Goal: Use online tool/utility: Utilize a website feature to perform a specific function

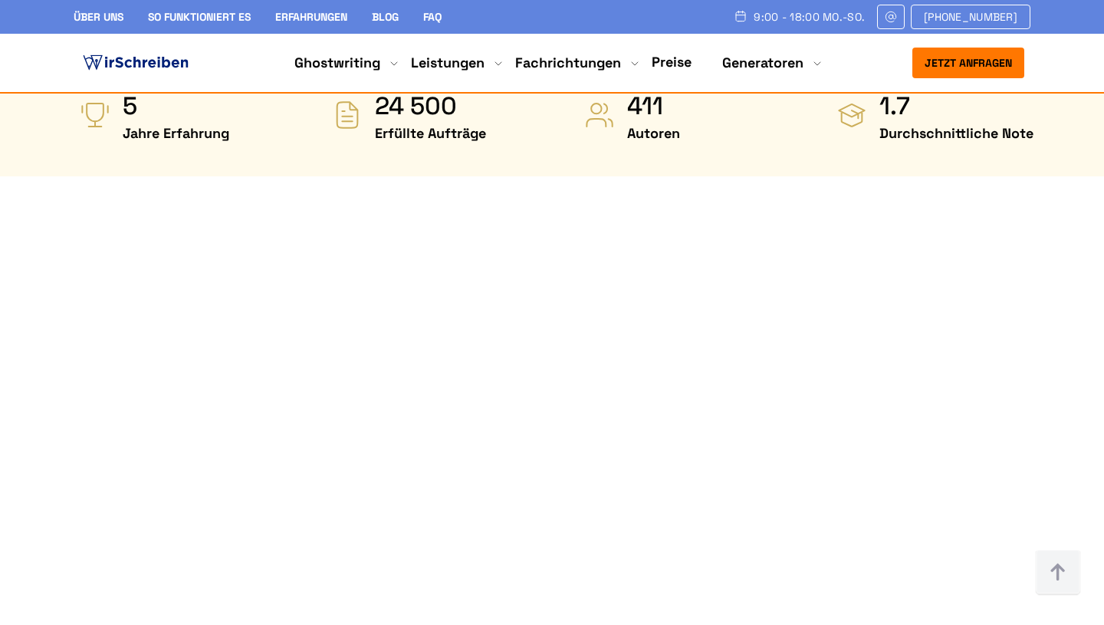
scroll to position [844, 0]
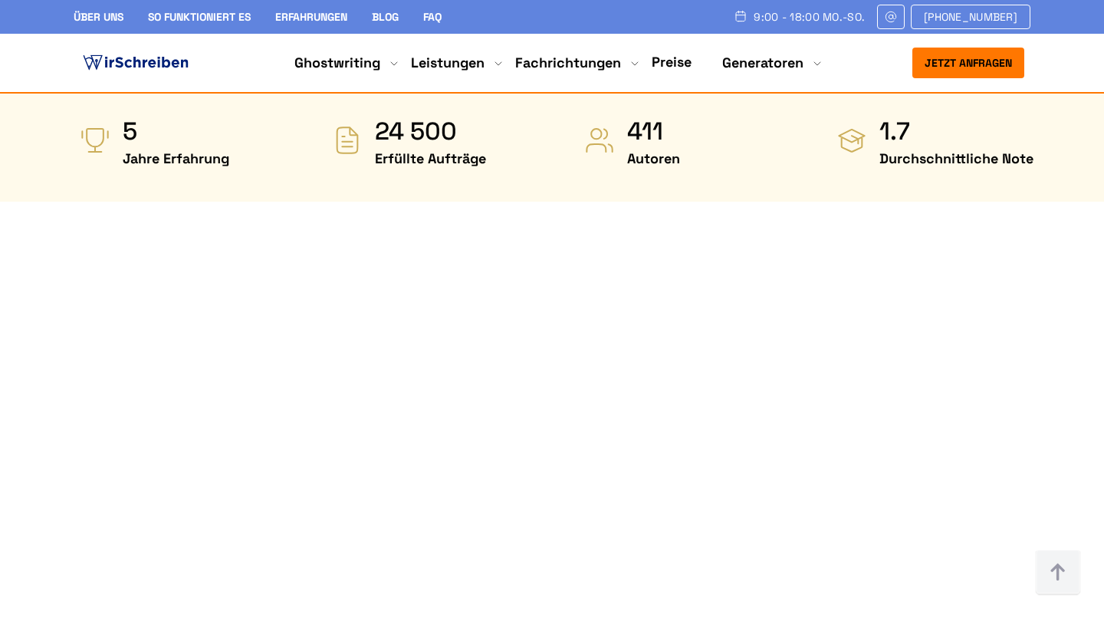
scroll to position [795, 0]
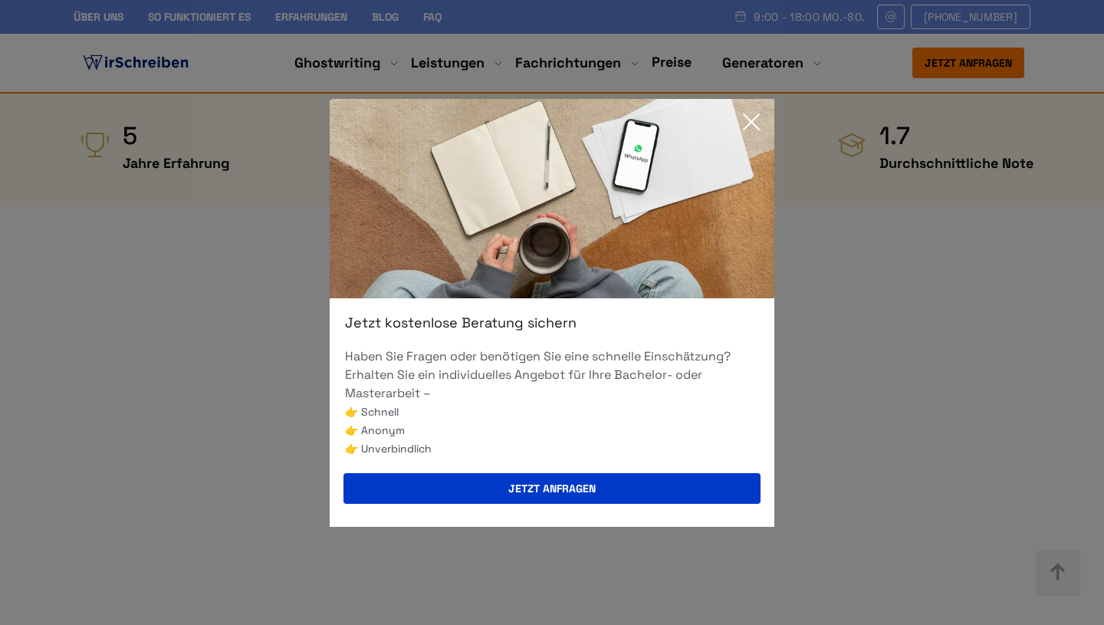
click at [749, 124] on icon at bounding box center [751, 122] width 31 height 31
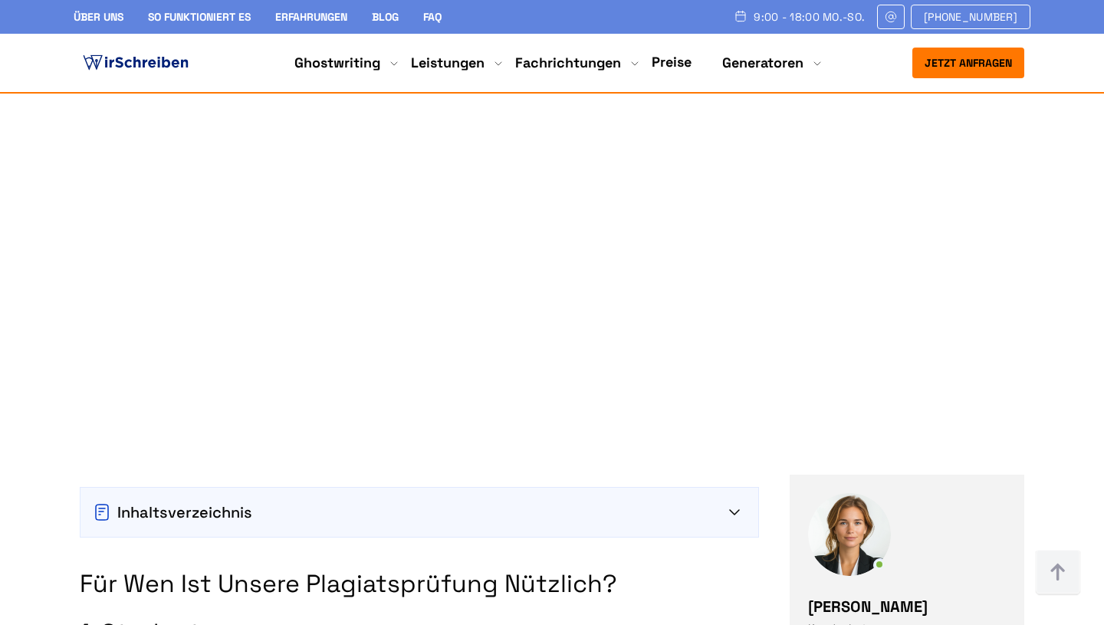
scroll to position [1022, 0]
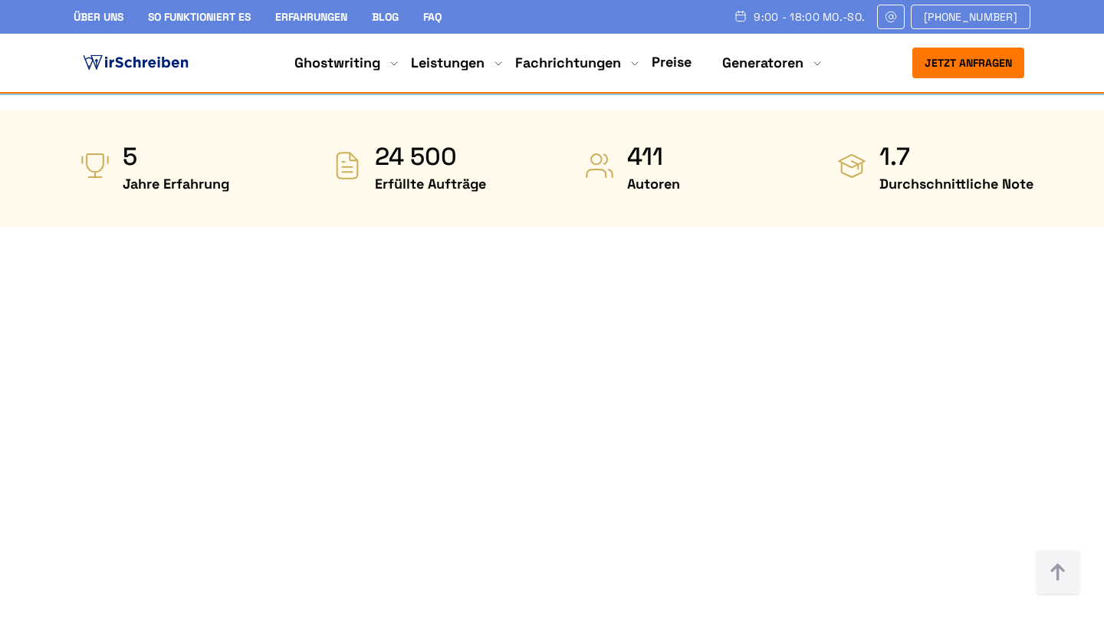
scroll to position [775, 0]
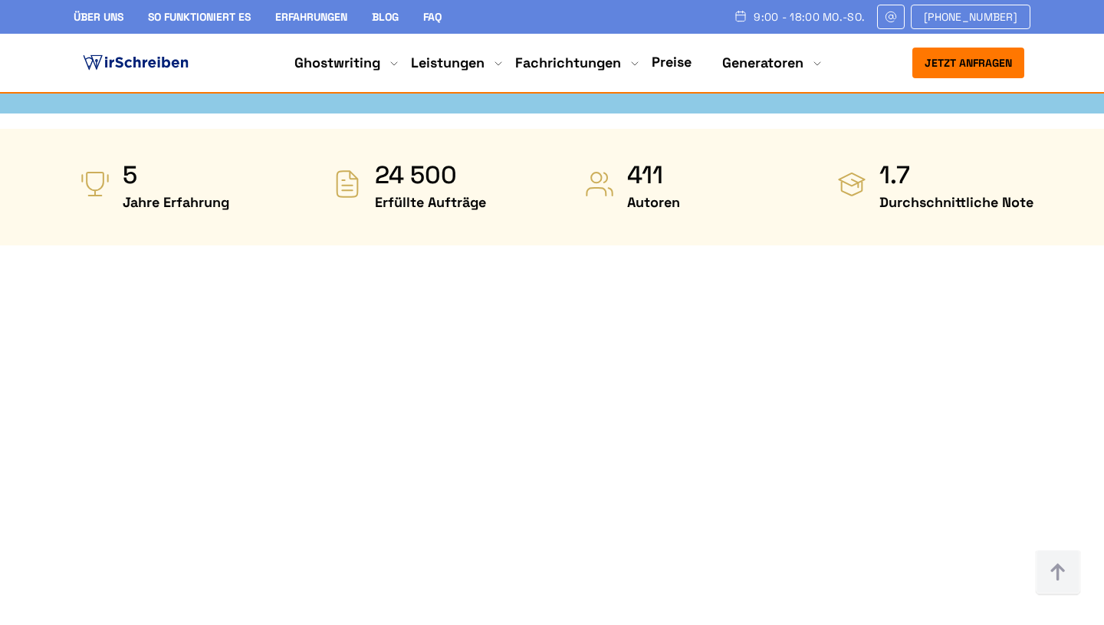
scroll to position [753, 0]
